Goal: Information Seeking & Learning: Find specific fact

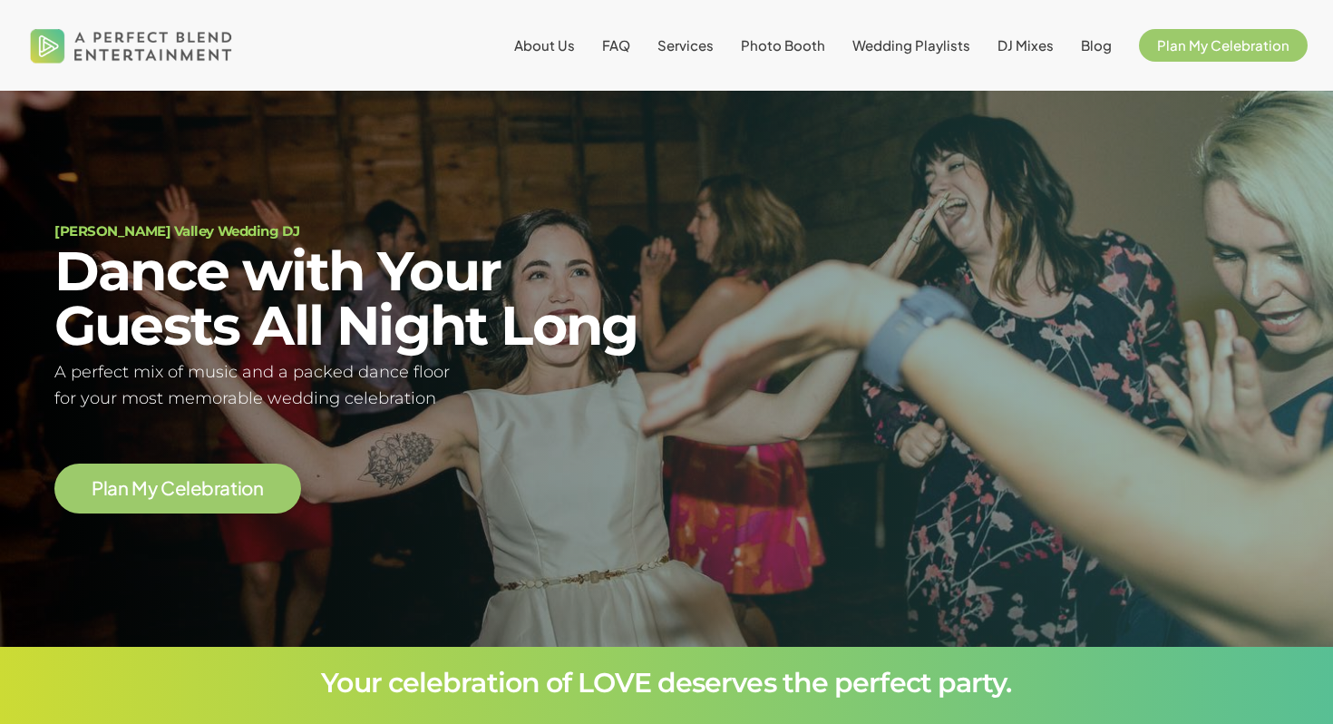
scroll to position [97, 0]
click at [683, 43] on span "Services" at bounding box center [686, 44] width 56 height 17
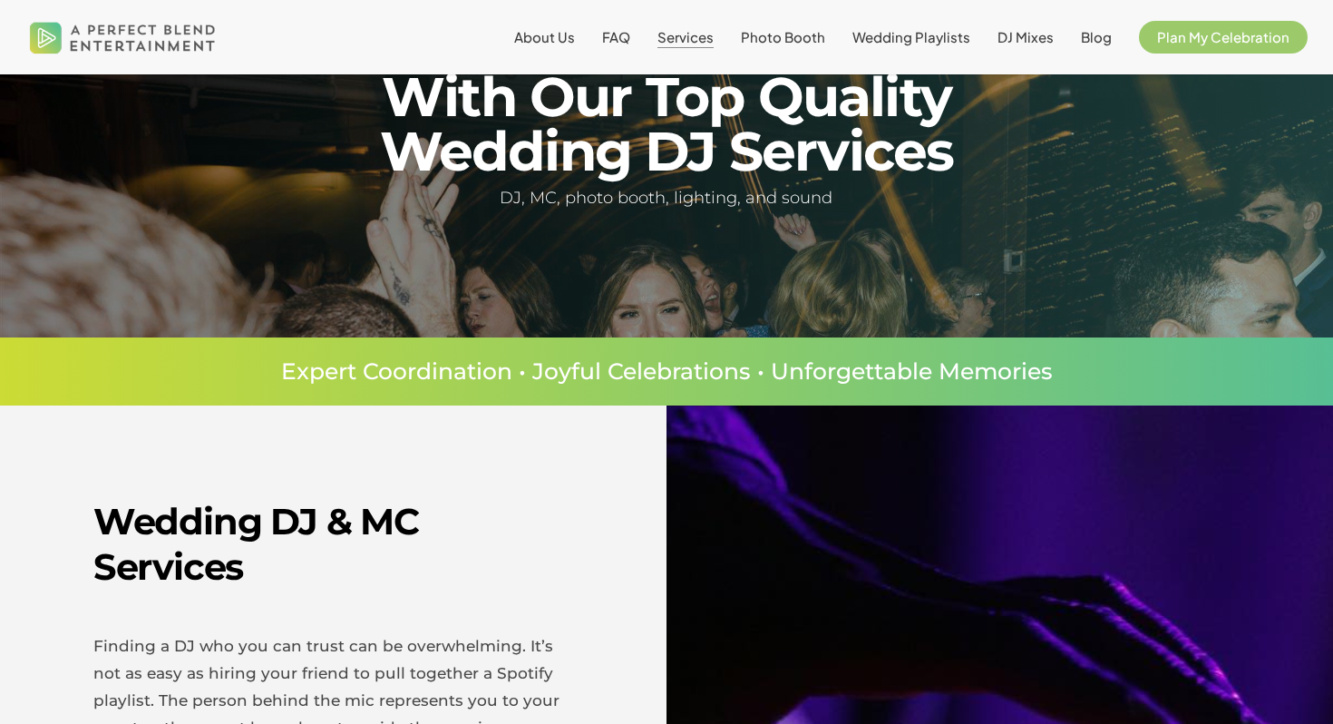
scroll to position [863, 0]
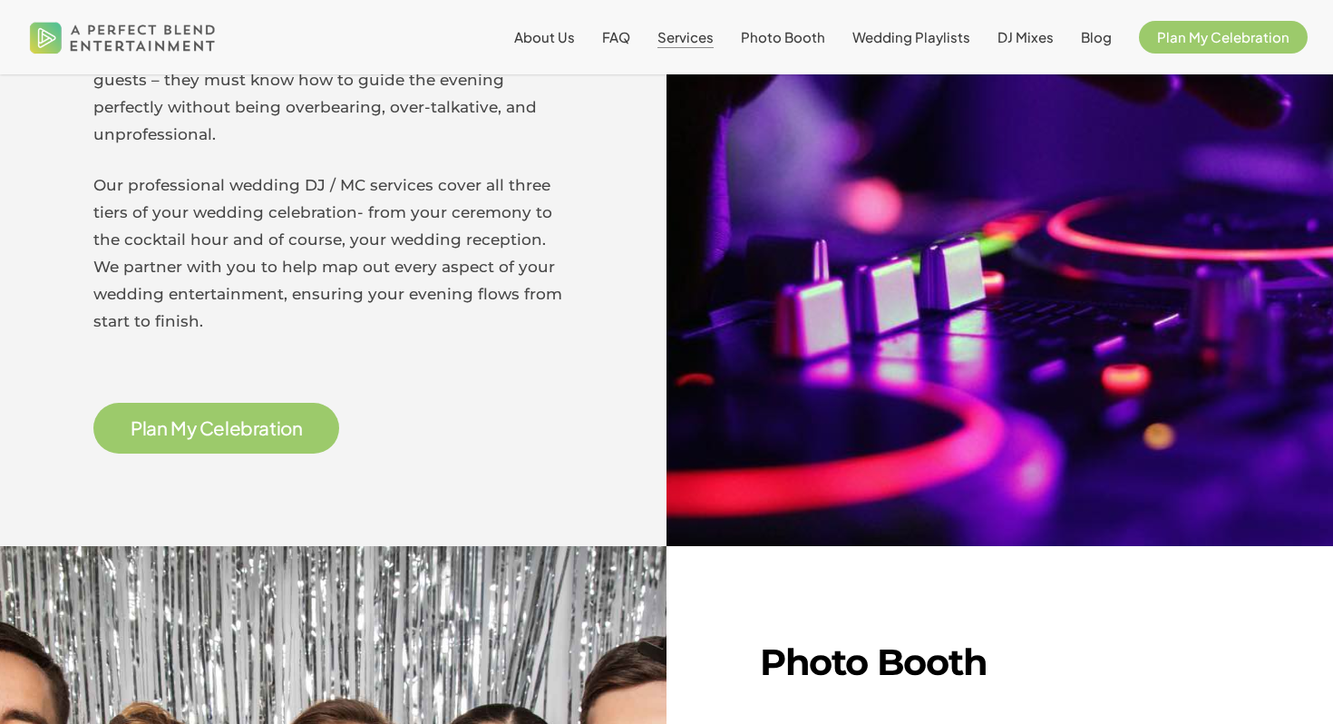
click at [162, 419] on span "n" at bounding box center [162, 428] width 11 height 19
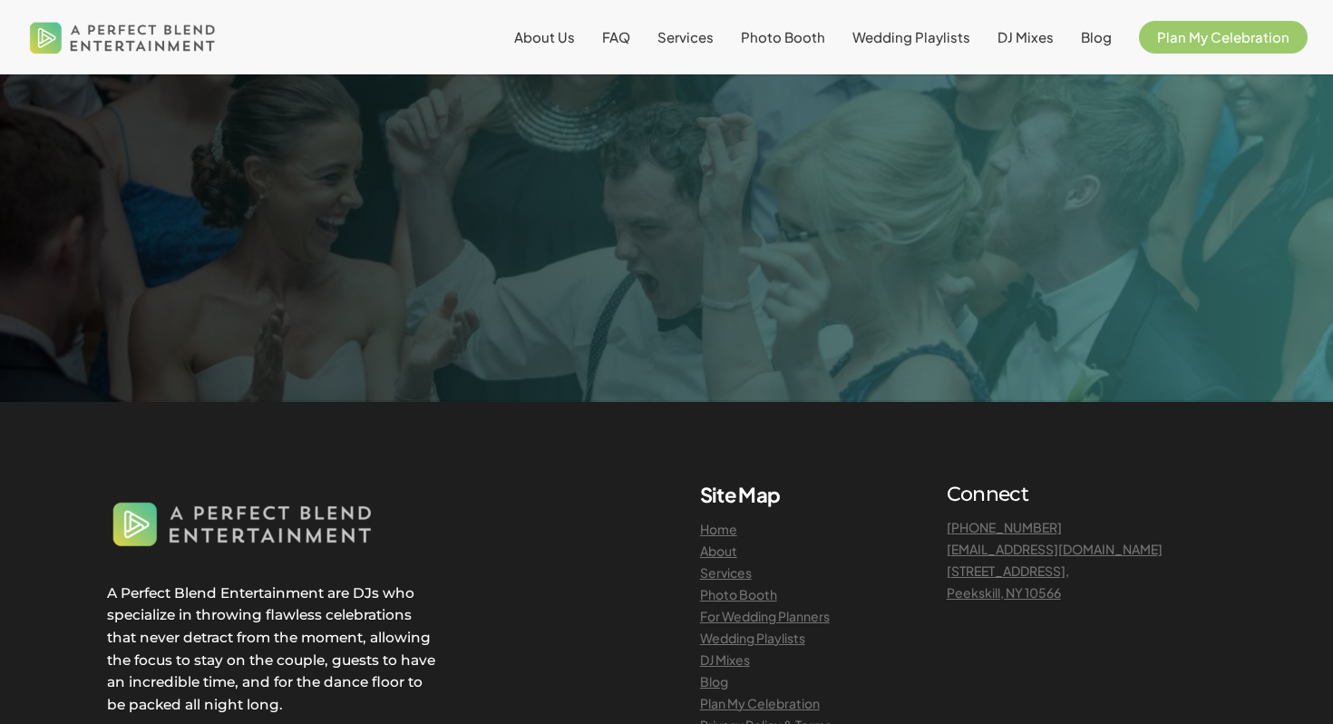
scroll to position [2143, 0]
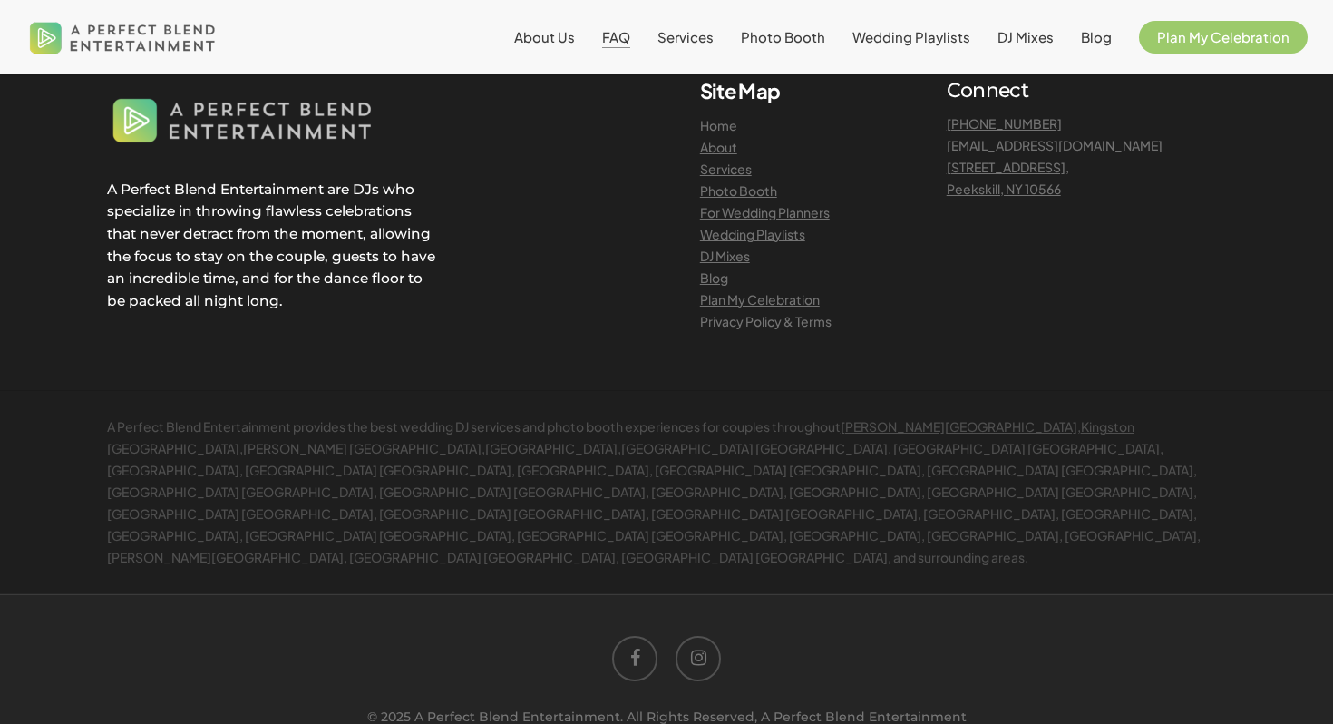
click at [630, 44] on span "FAQ" at bounding box center [616, 36] width 28 height 17
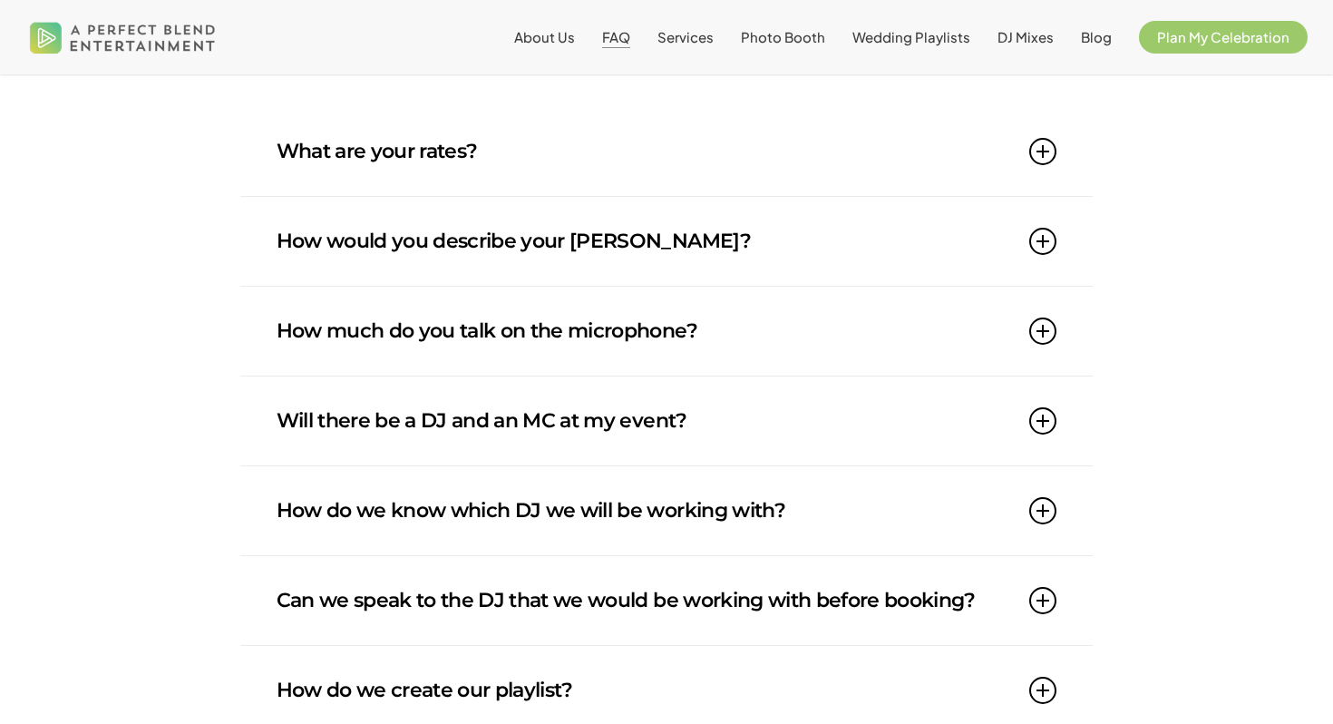
scroll to position [299, 0]
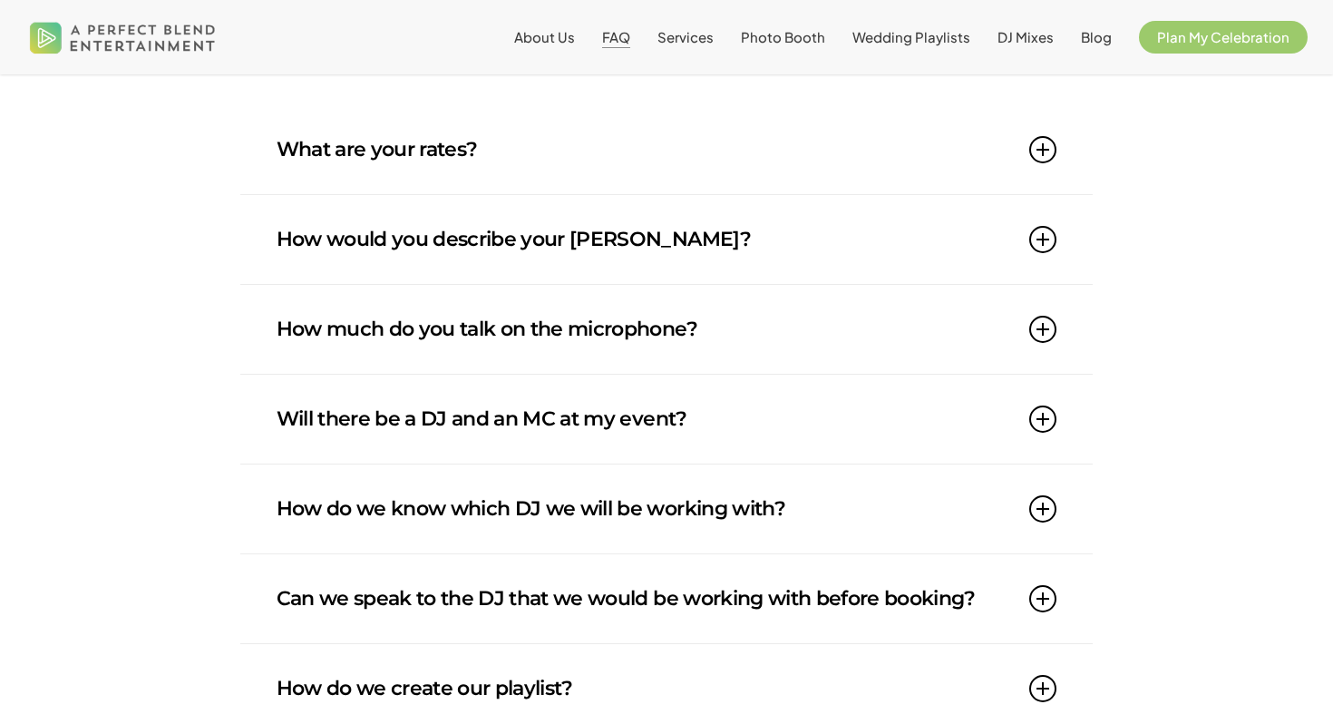
click at [394, 164] on link "What are your rates?" at bounding box center [667, 149] width 781 height 89
